Goal: Task Accomplishment & Management: Use online tool/utility

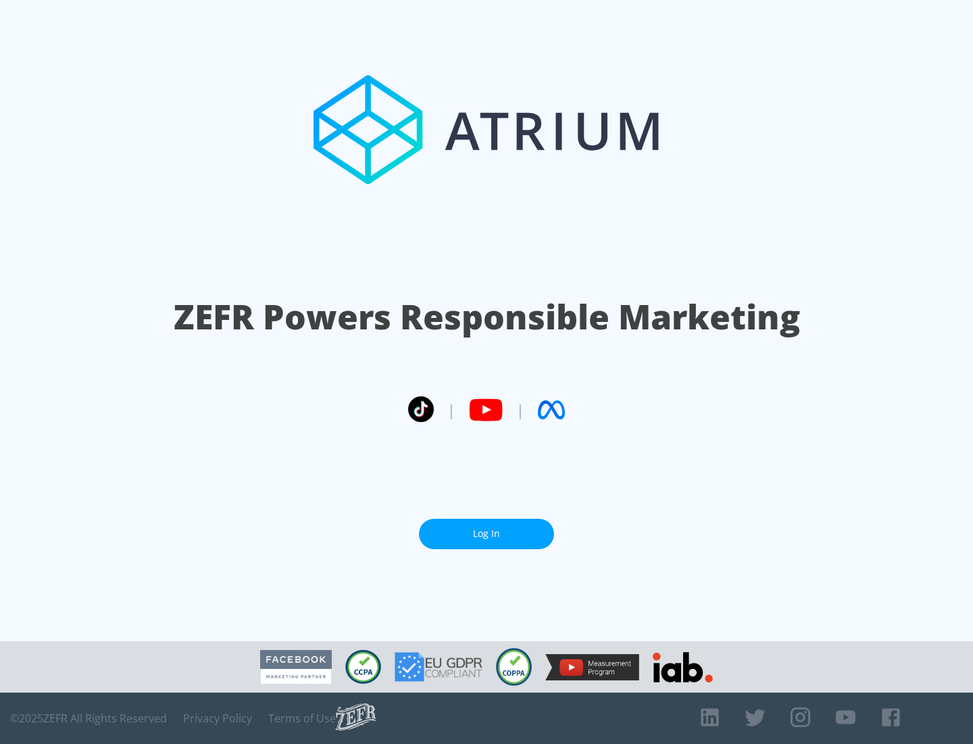
click at [487, 533] on link "Log In" at bounding box center [486, 533] width 135 height 30
